Goal: Task Accomplishment & Management: Use online tool/utility

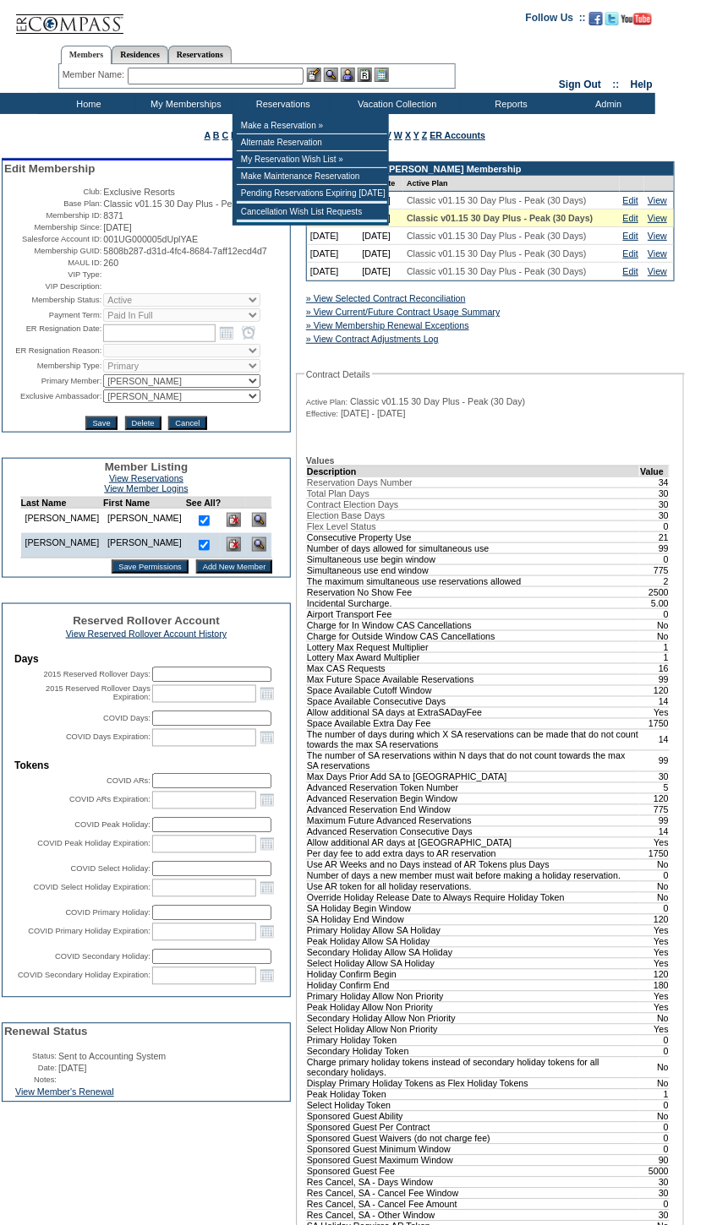
click at [211, 74] on input "text" at bounding box center [216, 76] width 176 height 17
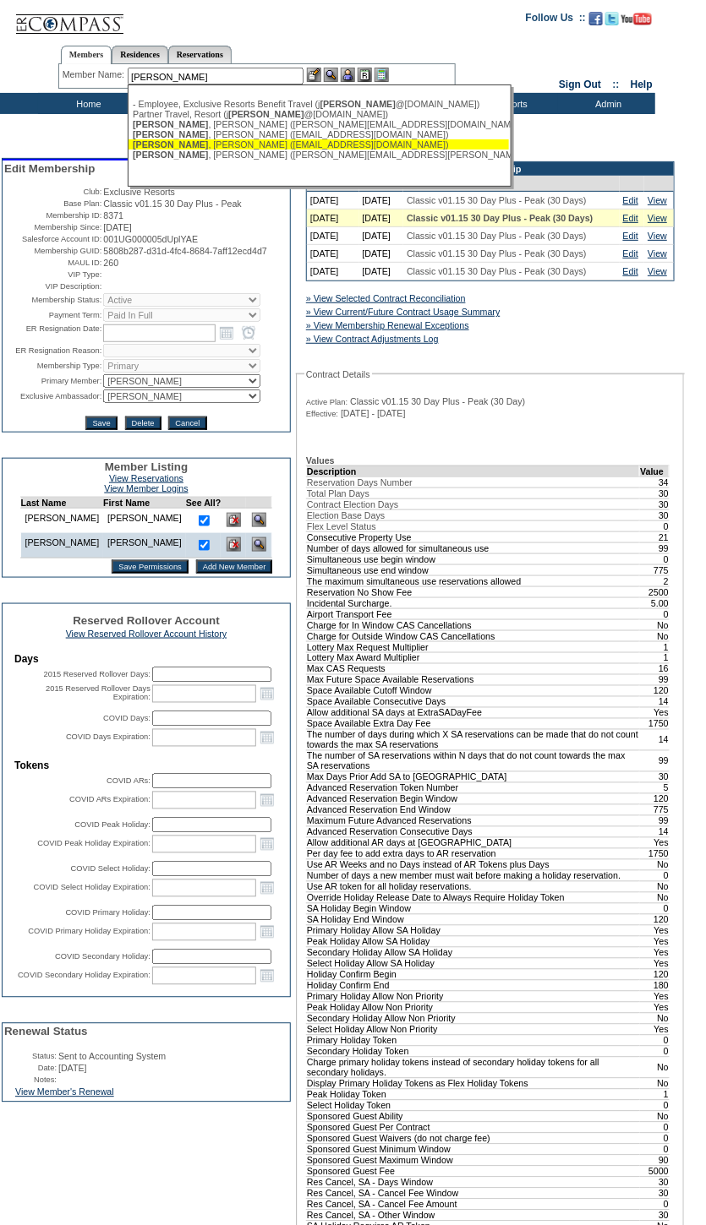
click at [286, 147] on div "Vaughn , Ryan (ryanvmd@gmail.com)" at bounding box center [319, 144] width 372 height 10
type input "Vaughn, Ryan (ryanvmd@gmail.com)"
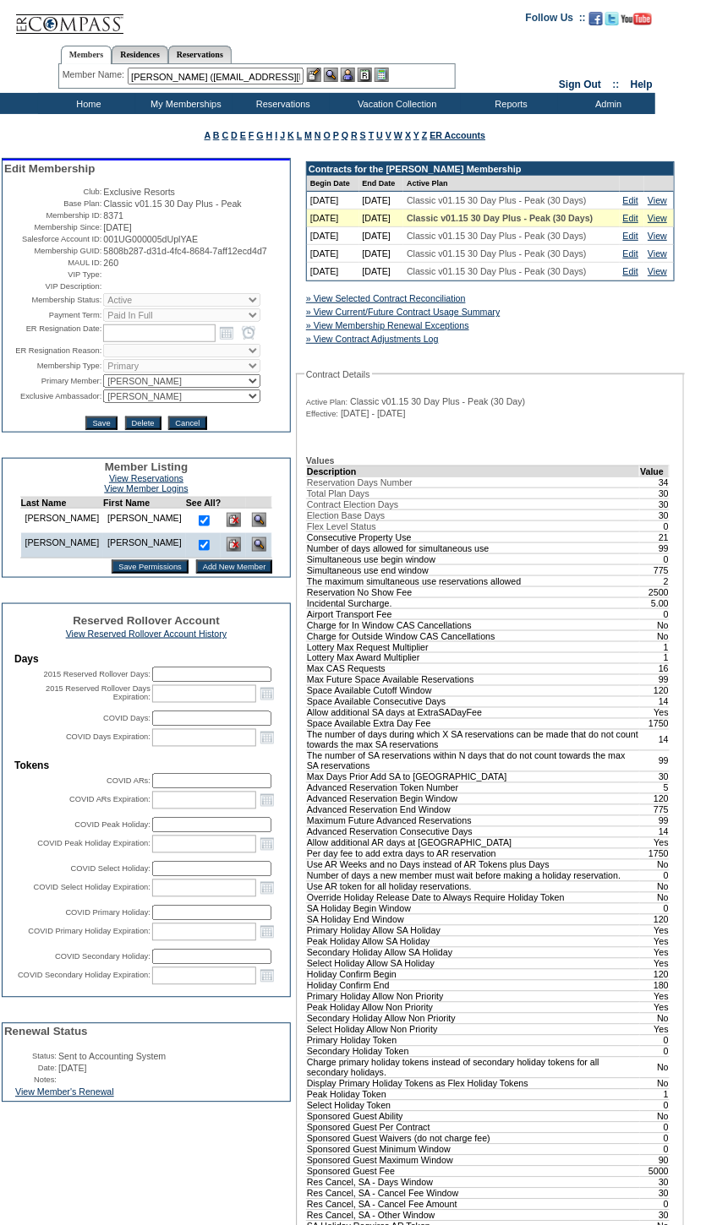
click at [349, 73] on img at bounding box center [348, 75] width 14 height 14
click at [333, 73] on img at bounding box center [331, 75] width 14 height 14
